Goal: Task Accomplishment & Management: Use online tool/utility

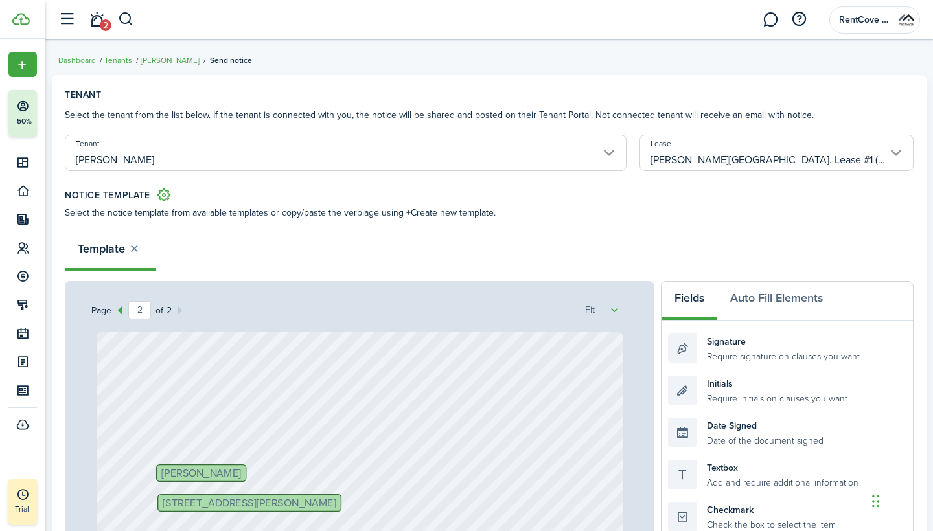
select select "fit"
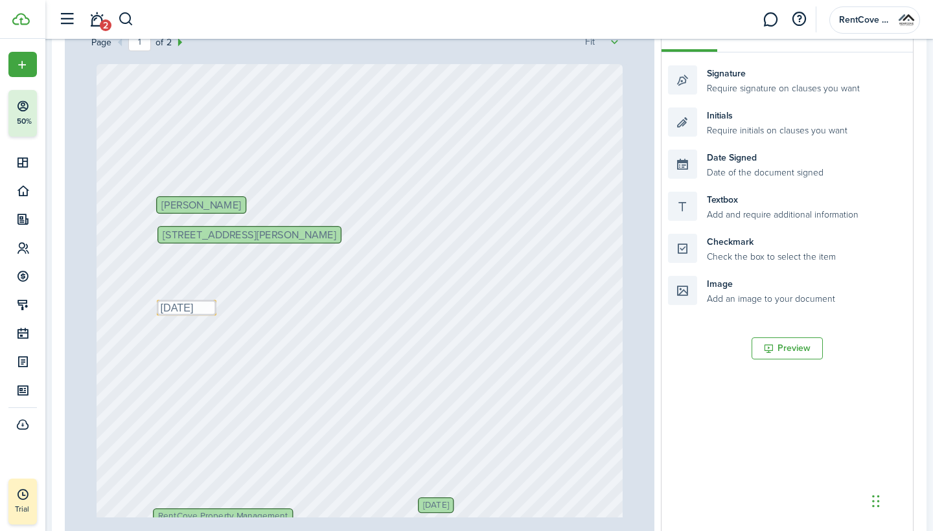
scroll to position [87, 0]
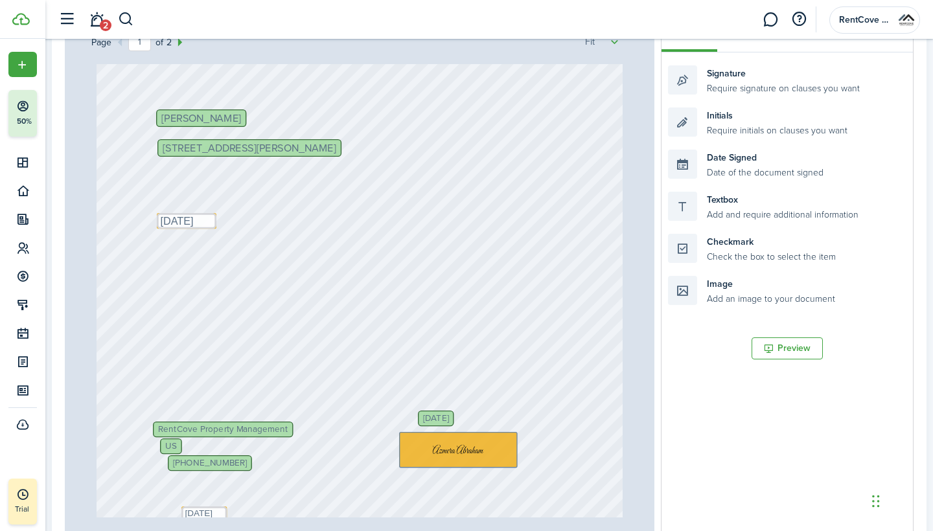
click at [448, 422] on span "[DATE]" at bounding box center [435, 418] width 25 height 9
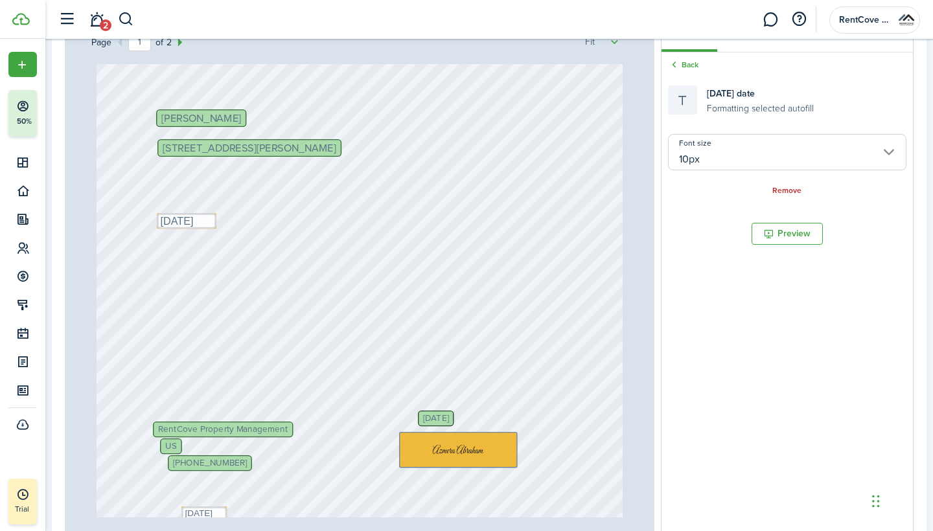
click at [448, 422] on span "[DATE]" at bounding box center [435, 418] width 25 height 9
click at [446, 416] on span "[DATE]" at bounding box center [435, 418] width 25 height 9
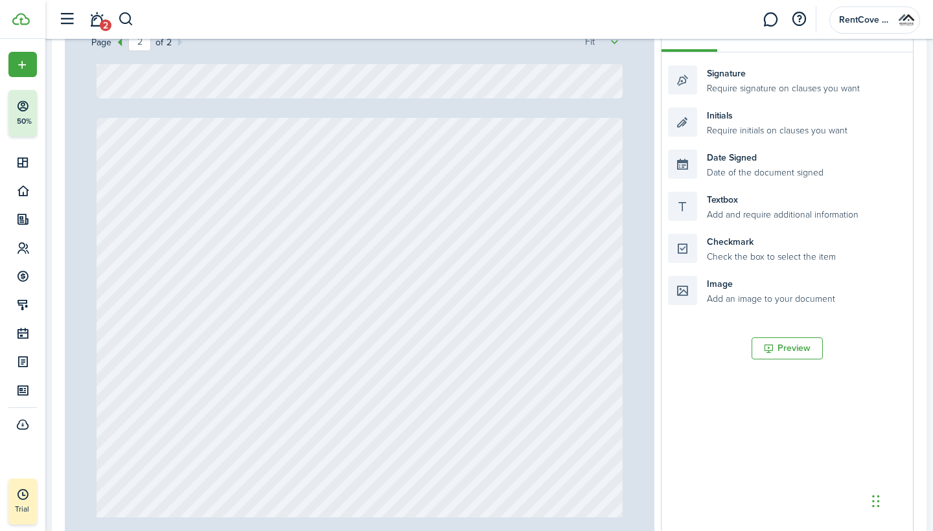
type input "1"
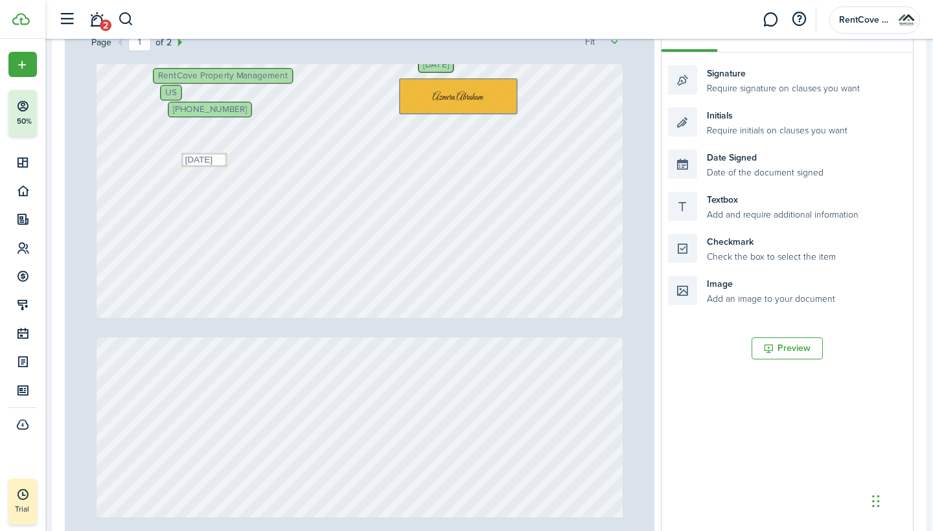
scroll to position [439, 0]
click at [200, 157] on textarea "[DATE]" at bounding box center [203, 161] width 45 height 14
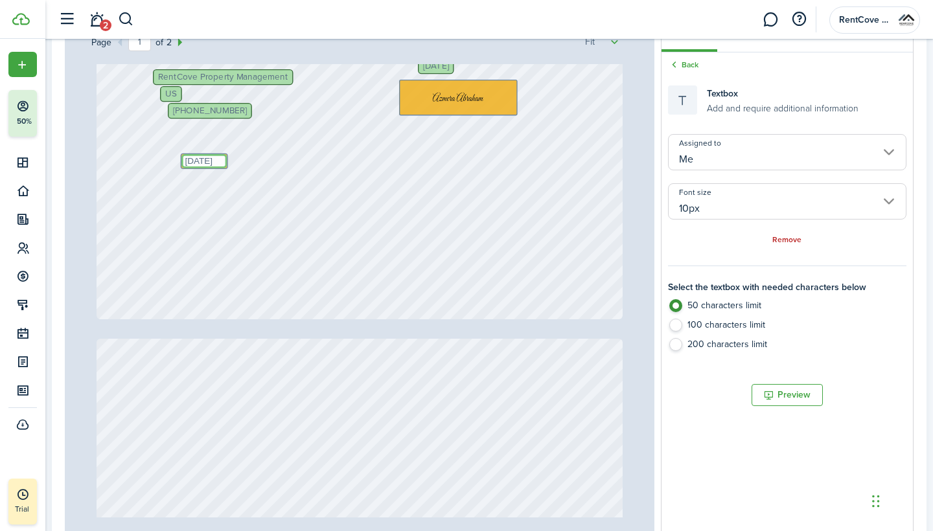
type textarea "[DATE]"
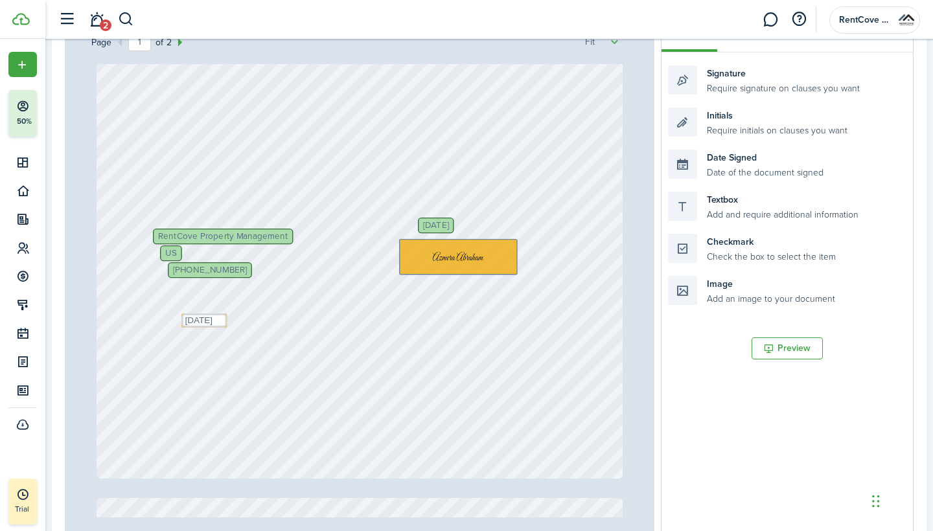
scroll to position [273, 0]
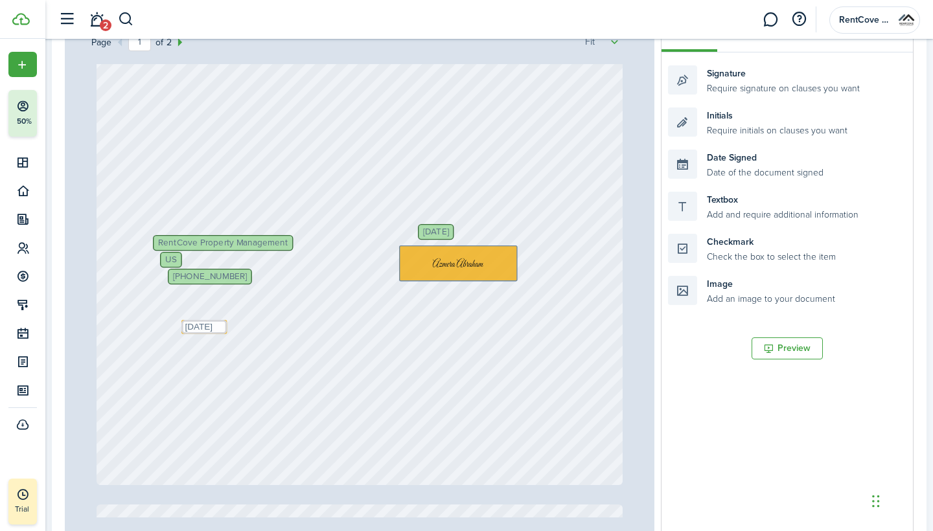
click at [444, 231] on span "[DATE]" at bounding box center [435, 231] width 25 height 9
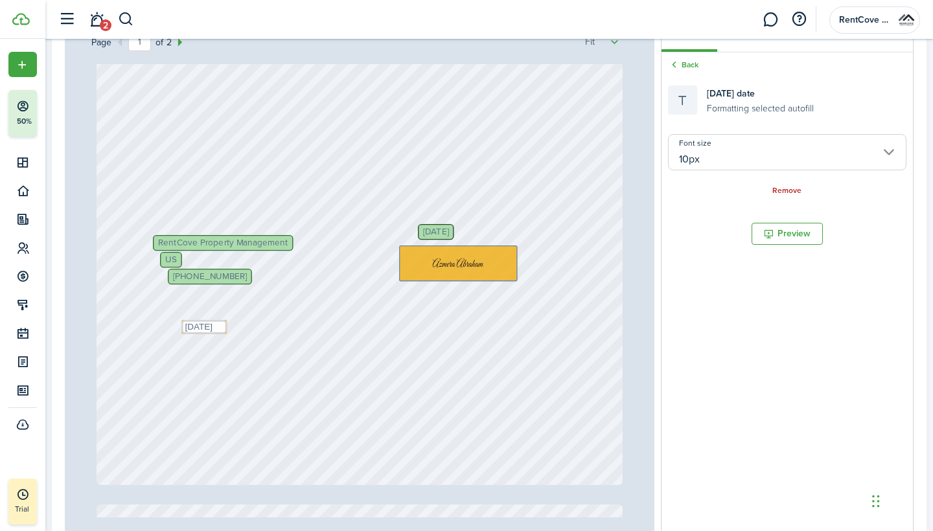
click at [444, 231] on span "[DATE]" at bounding box center [435, 231] width 25 height 9
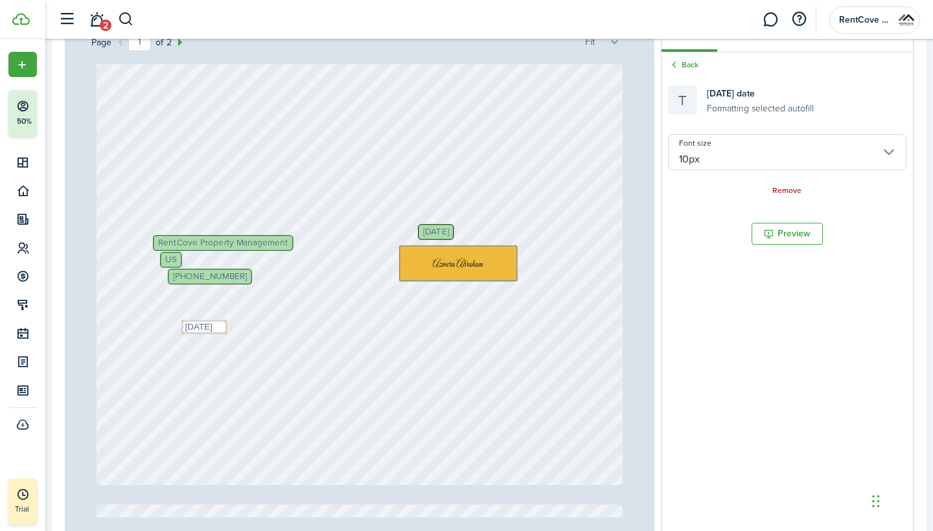
click at [444, 231] on span "[DATE]" at bounding box center [435, 231] width 25 height 9
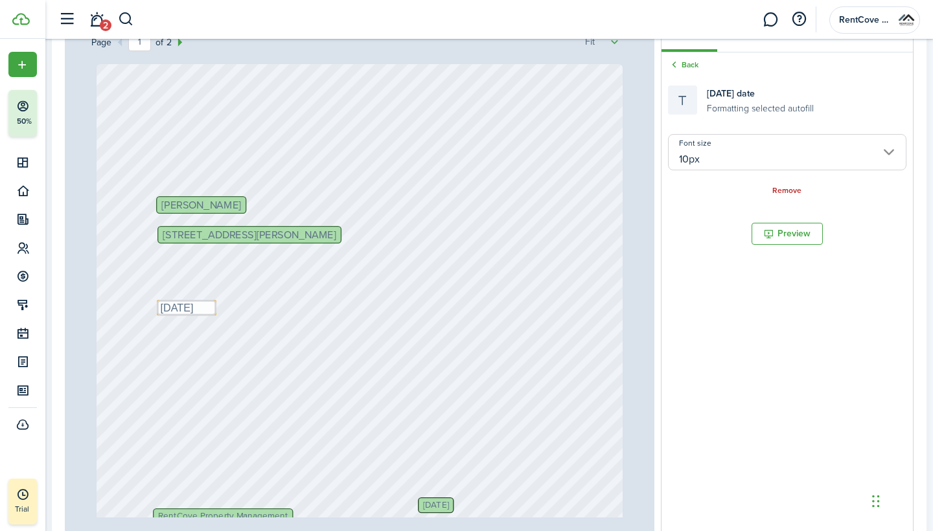
scroll to position [0, 0]
